Goal: Check status: Check status

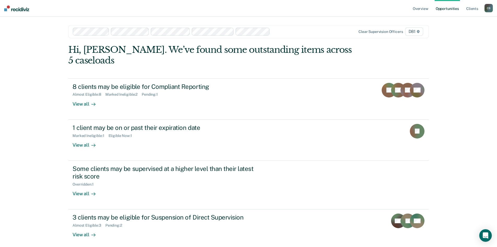
scroll to position [3, 0]
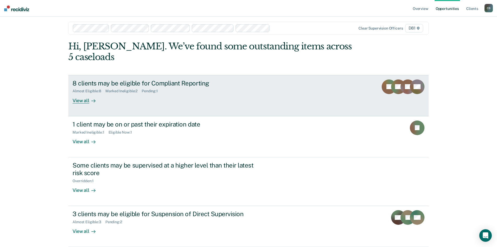
click at [85, 100] on div "View all" at bounding box center [87, 98] width 29 height 10
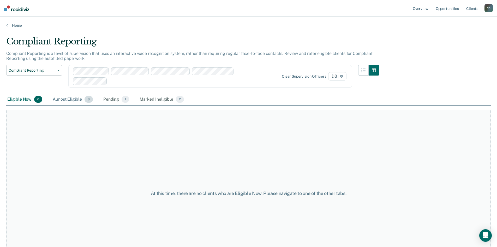
click at [71, 100] on div "Almost Eligible 8" at bounding box center [73, 99] width 42 height 11
